Goal: Check status: Check status

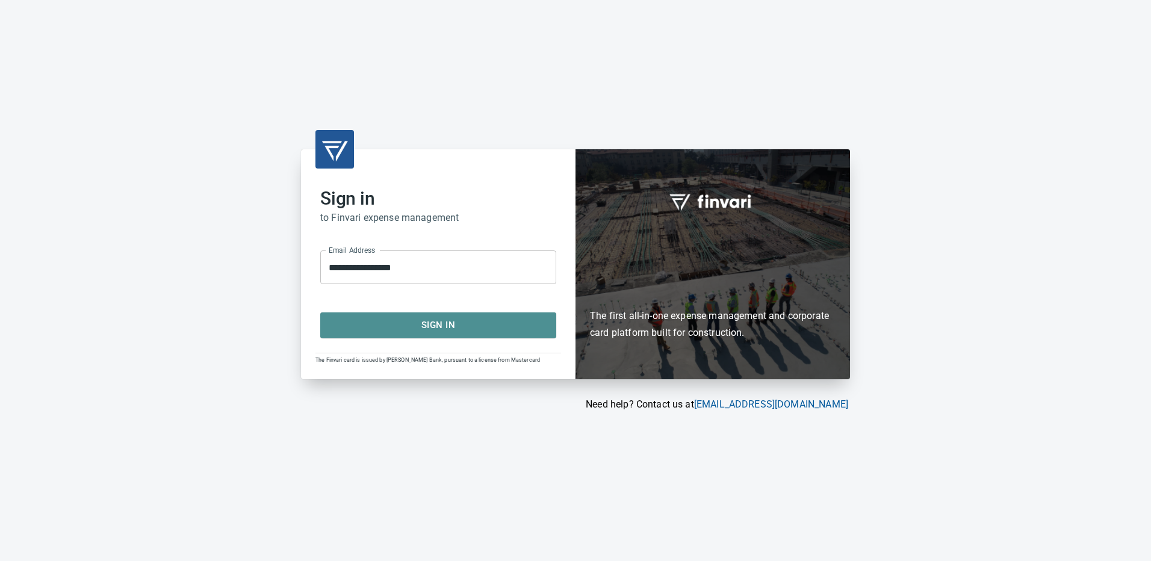
click at [443, 326] on span "Sign In" at bounding box center [437, 325] width 209 height 16
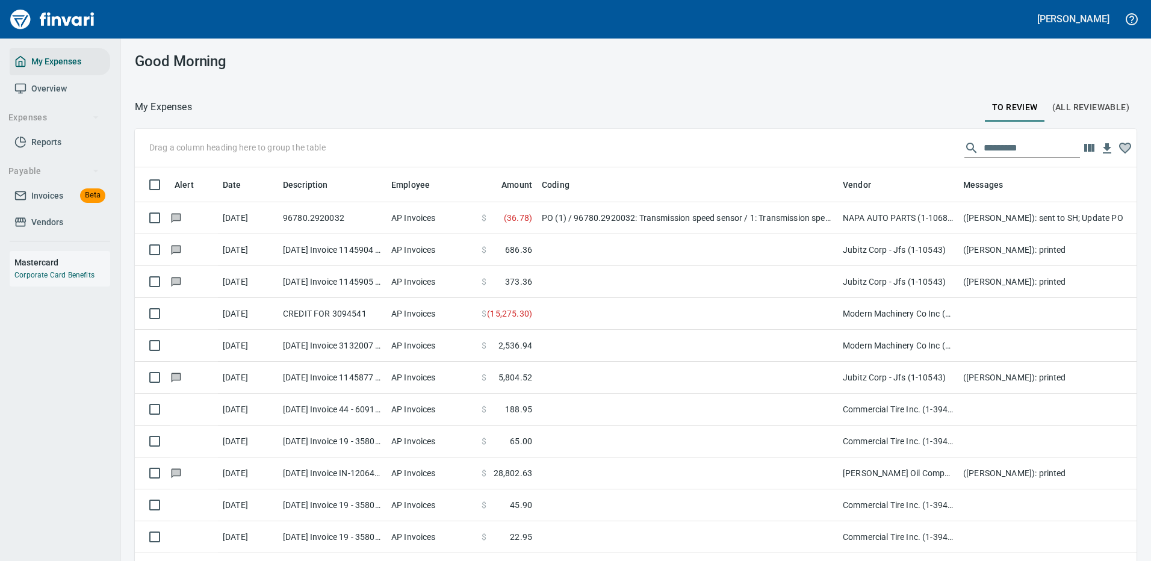
scroll to position [410, 974]
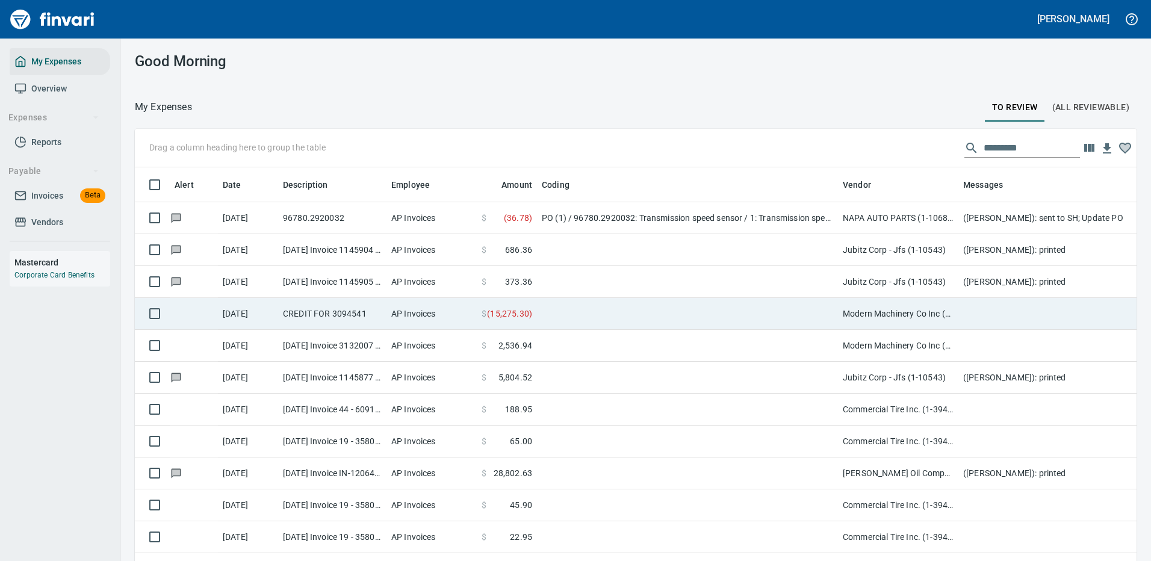
click at [560, 315] on td at bounding box center [687, 314] width 301 height 32
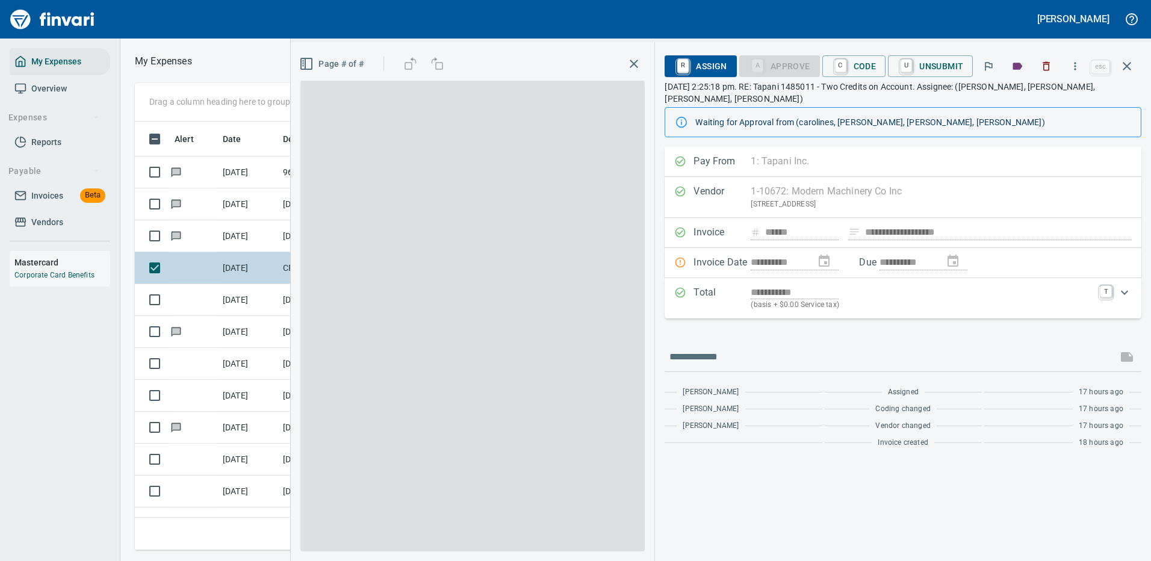
scroll to position [410, 682]
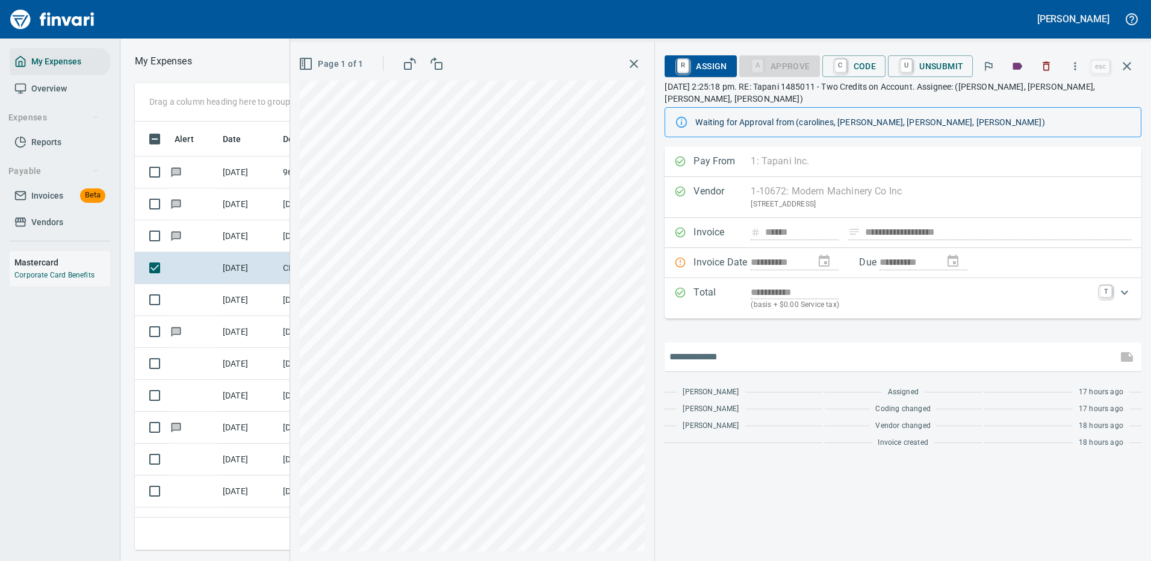
click at [709, 357] on input "text" at bounding box center [890, 356] width 443 height 19
type input "**********"
